Goal: Task Accomplishment & Management: Manage account settings

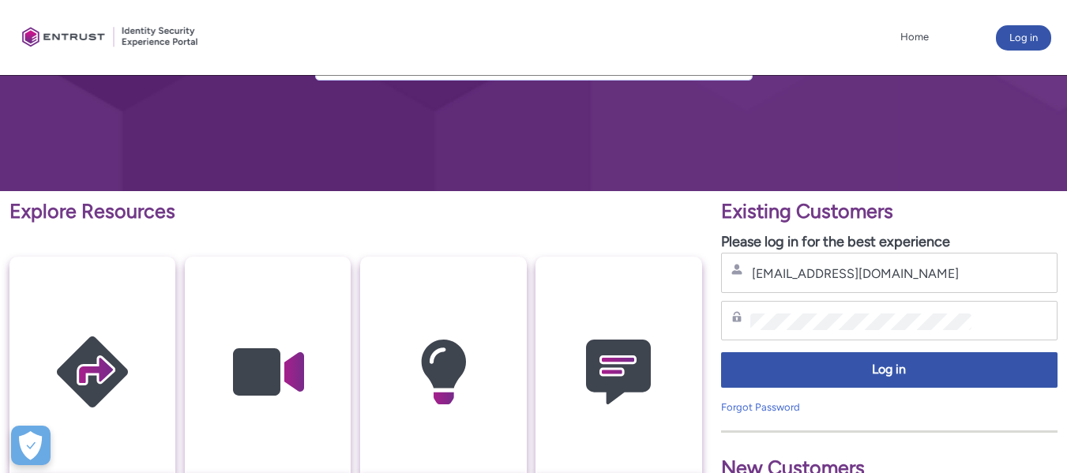
scroll to position [316, 0]
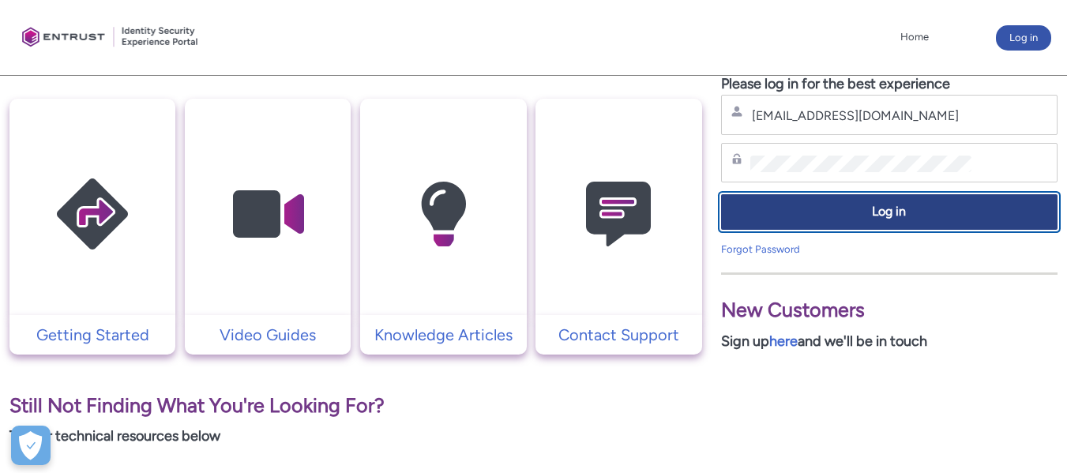
click at [846, 219] on span "Log in" at bounding box center [889, 212] width 316 height 18
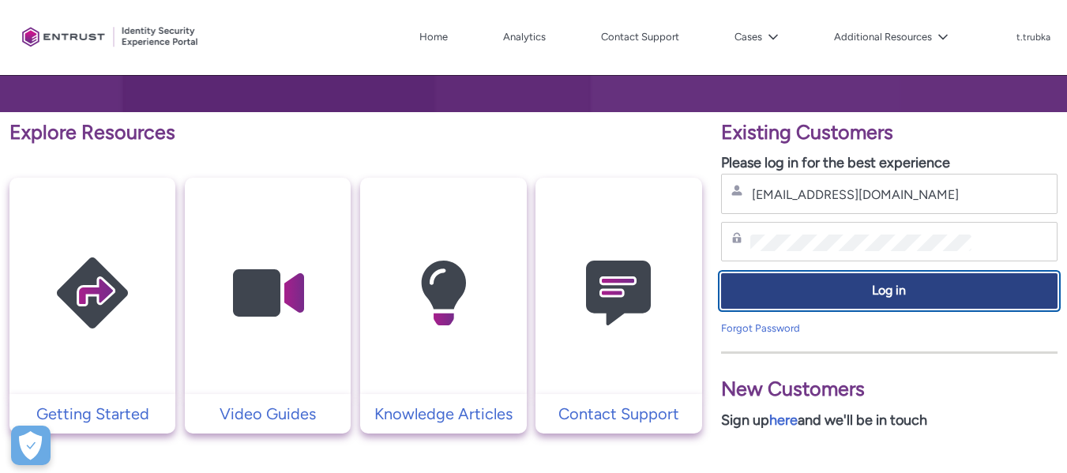
click at [782, 287] on span "Log in" at bounding box center [889, 291] width 316 height 18
